Goal: Task Accomplishment & Management: Use online tool/utility

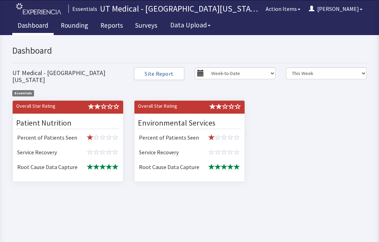
click at [79, 22] on link "Rounding" at bounding box center [74, 27] width 38 height 18
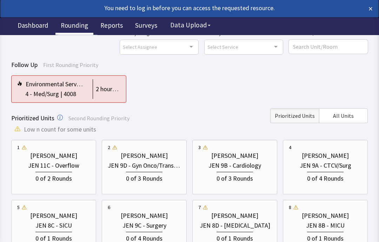
click at [350, 115] on span "All Units" at bounding box center [343, 116] width 21 height 8
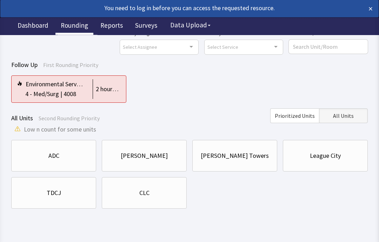
scroll to position [26, 0]
click at [169, 195] on div "CLC" at bounding box center [144, 193] width 73 height 10
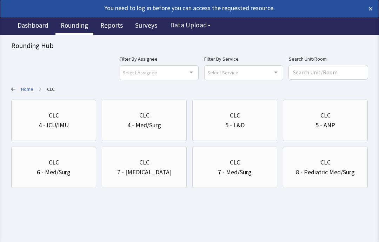
scroll to position [0, 0]
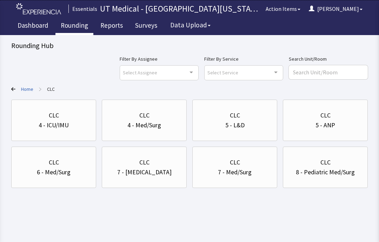
click at [71, 170] on div "6 - Med/Surg" at bounding box center [53, 172] width 73 height 10
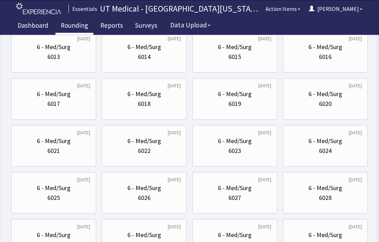
scroll to position [207, 0]
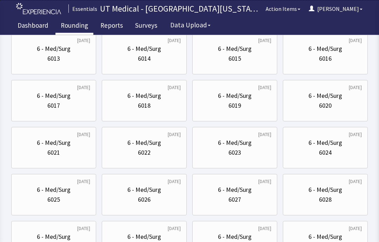
click at [249, 102] on div "6019" at bounding box center [234, 106] width 73 height 10
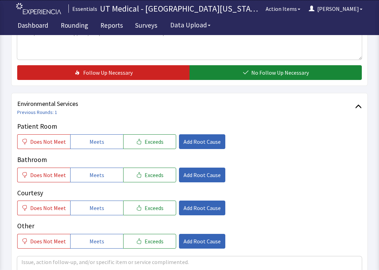
click at [111, 138] on button "Meets" at bounding box center [96, 142] width 53 height 15
click at [109, 168] on button "Meets" at bounding box center [96, 175] width 53 height 15
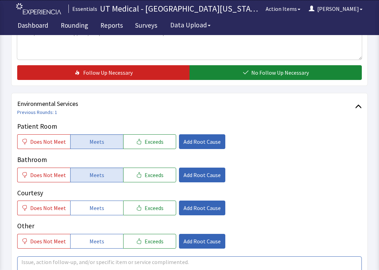
click at [150, 242] on textarea at bounding box center [189, 272] width 344 height 32
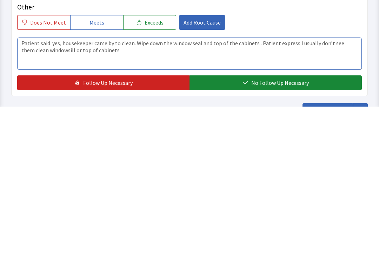
type textarea "Patient said yes, housekeeper came by to clean. Wipe down the window seal and t…"
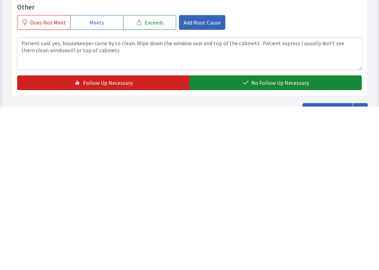
click at [264, 242] on span "No Follow Up Necessary" at bounding box center [280, 246] width 58 height 8
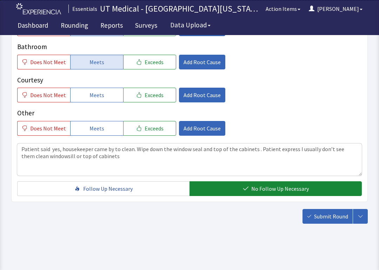
click at [323, 221] on button "Submit Round" at bounding box center [327, 216] width 50 height 15
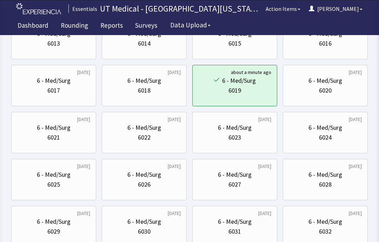
scroll to position [232, 0]
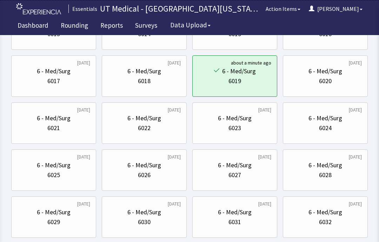
click at [322, 80] on div "6020" at bounding box center [325, 81] width 13 height 10
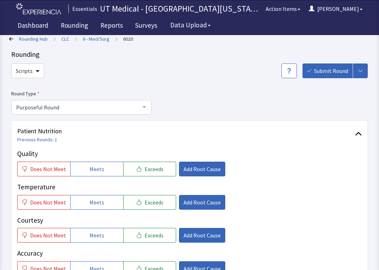
scroll to position [18, 0]
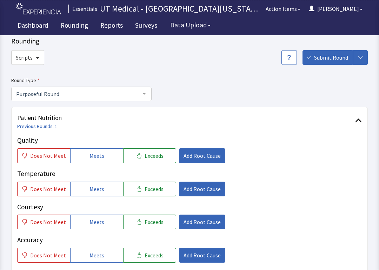
click at [103, 188] on button "Meets" at bounding box center [96, 189] width 53 height 15
click at [101, 224] on span "Meets" at bounding box center [96, 222] width 15 height 8
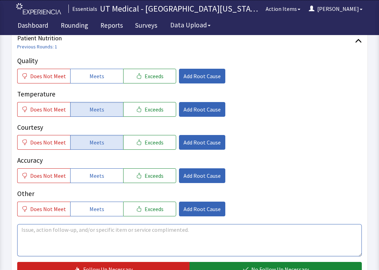
click at [173, 237] on textarea at bounding box center [189, 240] width 344 height 32
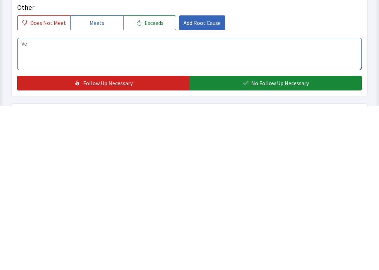
type textarea "V"
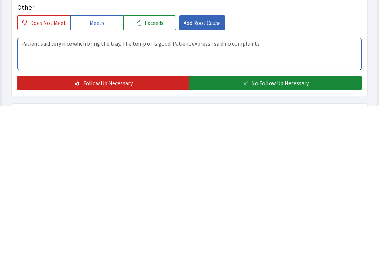
type textarea "Patient said very nice when bring the tray. The temp of is good. Patient expres…"
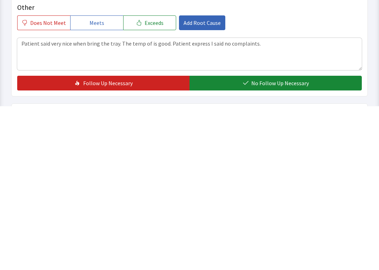
click at [278, 240] on button "No Follow Up Necessary" at bounding box center [275, 247] width 172 height 15
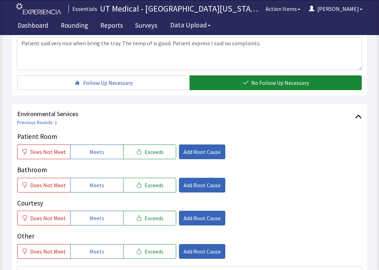
click at [97, 148] on span "Meets" at bounding box center [96, 152] width 15 height 8
click at [100, 183] on span "Meets" at bounding box center [96, 185] width 15 height 8
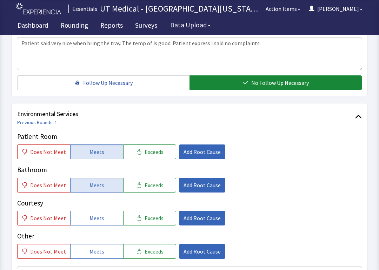
click at [101, 219] on span "Meets" at bounding box center [96, 218] width 15 height 8
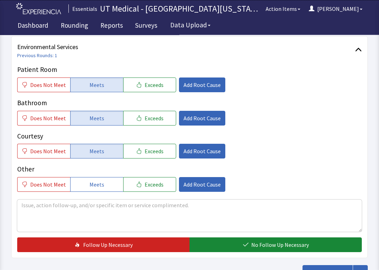
scroll to position [350, 0]
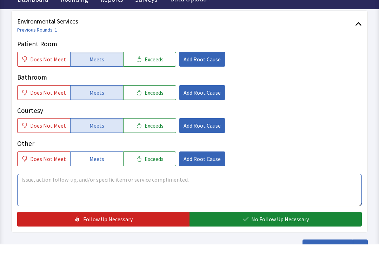
click at [163, 215] on textarea at bounding box center [189, 216] width 344 height 32
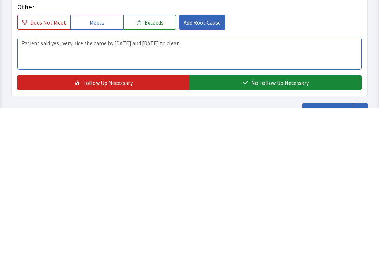
type textarea "Patient said yes , very nice she came by today and yesterday to clean."
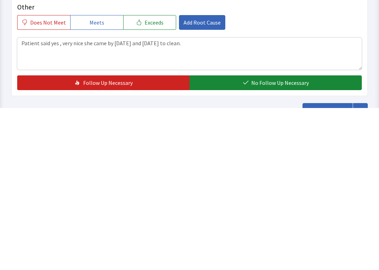
click at [278, 238] on button "No Follow Up Necessary" at bounding box center [275, 245] width 172 height 15
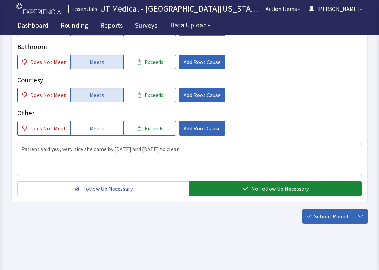
click at [326, 210] on button "Submit Round" at bounding box center [327, 216] width 50 height 15
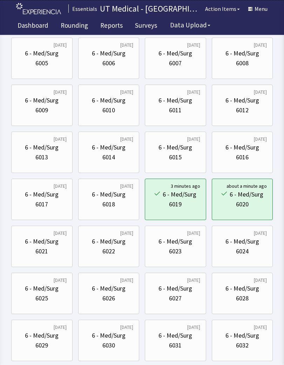
scroll to position [112, 0]
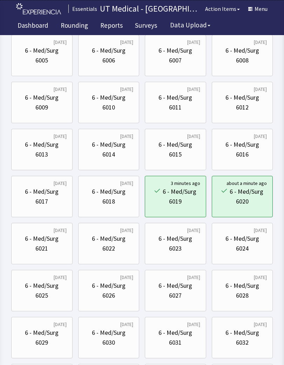
click at [48, 242] on div "6 - Med/Surg" at bounding box center [42, 286] width 34 height 10
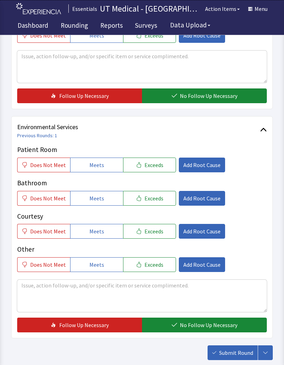
scroll to position [271, 0]
click at [96, 158] on button "Meets" at bounding box center [96, 164] width 53 height 15
click at [95, 192] on button "Meets" at bounding box center [96, 198] width 53 height 15
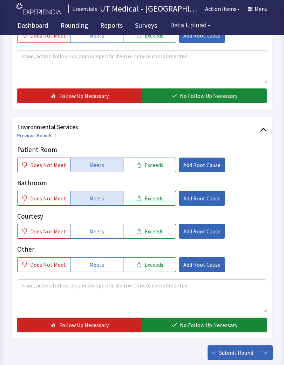
click at [202, 329] on button "No Follow Up Necessary" at bounding box center [204, 324] width 125 height 15
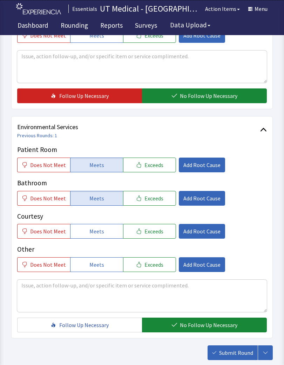
click at [228, 336] on span "Submit Round" at bounding box center [236, 352] width 34 height 8
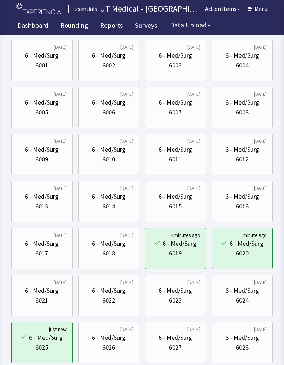
scroll to position [73, 0]
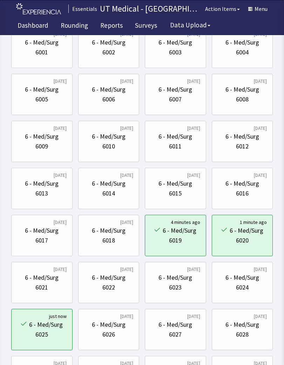
click at [115, 335] on div "6026" at bounding box center [108, 334] width 49 height 10
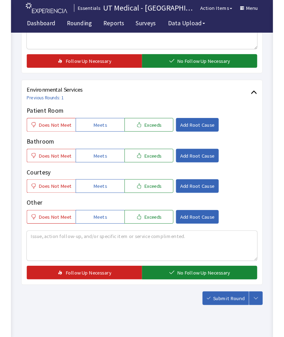
scroll to position [329, 0]
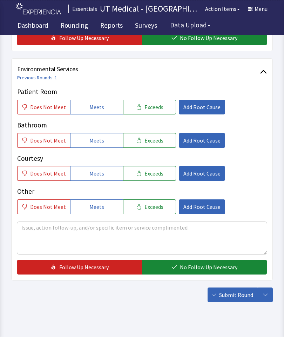
click at [97, 108] on span "Meets" at bounding box center [96, 107] width 15 height 8
click at [102, 134] on button "Meets" at bounding box center [96, 140] width 53 height 15
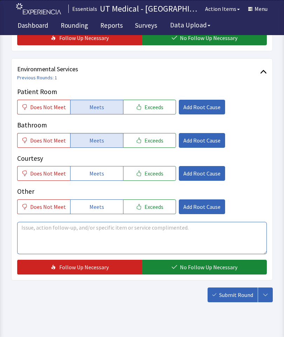
click at [96, 230] on textarea at bounding box center [142, 238] width 250 height 32
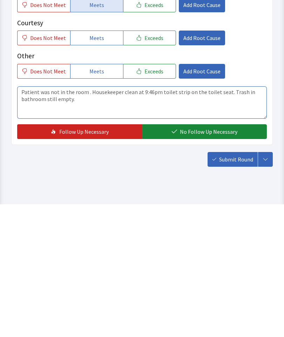
type textarea "Patient was not in the room . Housekeeper clean at 9:46pm toilet strip on the t…"
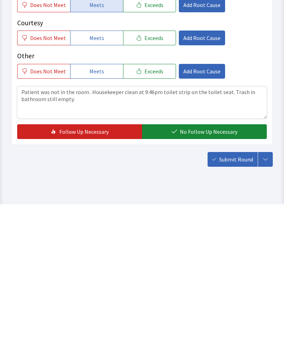
click at [206, 260] on span "No Follow Up Necessary" at bounding box center [209, 264] width 58 height 8
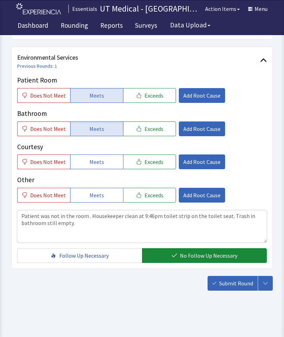
click at [236, 279] on span "Submit Round" at bounding box center [236, 283] width 34 height 8
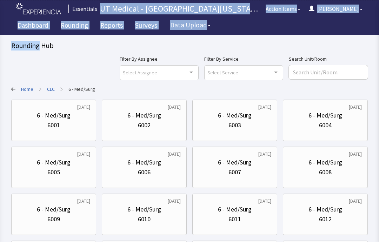
click at [109, 78] on div "Filter By Assignee Select Assignee Clear Selection Michelle Allbee Allyson Deva…" at bounding box center [189, 67] width 356 height 25
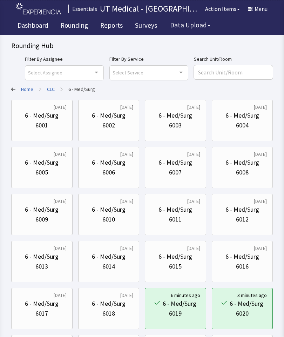
click at [262, 12] on button "Menu" at bounding box center [258, 9] width 28 height 14
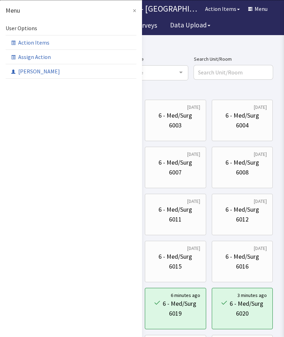
click at [49, 73] on link "[PERSON_NAME]" at bounding box center [71, 71] width 131 height 15
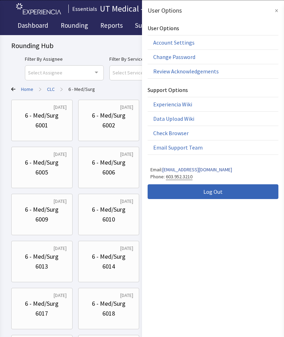
click at [212, 195] on span "Log Out" at bounding box center [212, 191] width 19 height 8
